Goal: Entertainment & Leisure: Consume media (video, audio)

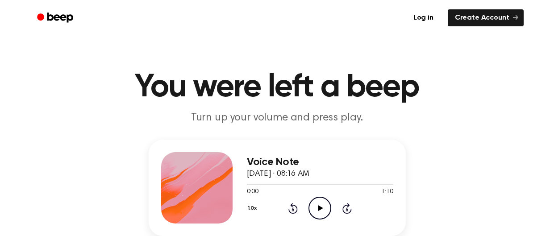
click at [312, 201] on icon "Play Audio" at bounding box center [320, 208] width 23 height 23
click at [320, 216] on icon "Pause Audio" at bounding box center [320, 208] width 23 height 23
click at [312, 213] on icon "Play Audio" at bounding box center [320, 208] width 23 height 23
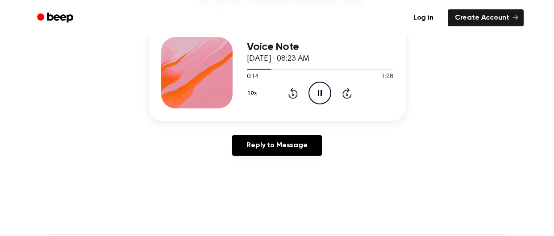
scroll to position [117, 0]
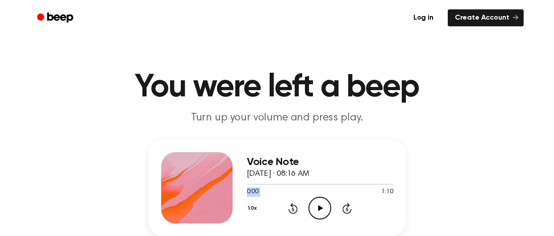
drag, startPoint x: 259, startPoint y: 185, endPoint x: 376, endPoint y: 188, distance: 116.6
click at [376, 188] on div "0:00 1:10 Your browser does not support the [object Object] element." at bounding box center [320, 188] width 146 height 17
click at [318, 205] on icon "Play Audio" at bounding box center [320, 208] width 23 height 23
click at [320, 202] on icon "Pause Audio" at bounding box center [320, 208] width 23 height 23
drag, startPoint x: 251, startPoint y: 183, endPoint x: 277, endPoint y: 182, distance: 26.4
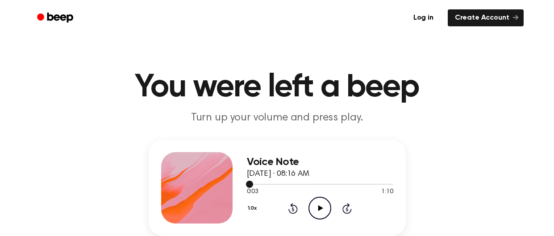
click at [277, 182] on div at bounding box center [320, 183] width 146 height 7
click at [267, 184] on div at bounding box center [262, 184] width 30 height 1
click at [267, 184] on span at bounding box center [263, 184] width 7 height 7
click at [284, 184] on div at bounding box center [320, 184] width 146 height 1
click at [388, 185] on div at bounding box center [320, 183] width 146 height 7
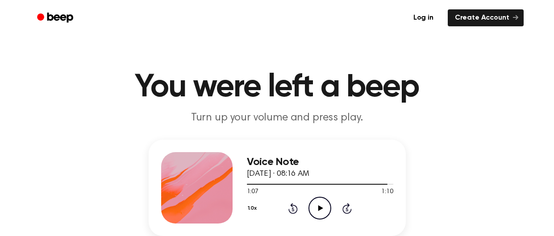
click at [314, 215] on icon "Play Audio" at bounding box center [320, 208] width 23 height 23
click at [382, 184] on div at bounding box center [320, 183] width 146 height 7
